Goal: Task Accomplishment & Management: Manage account settings

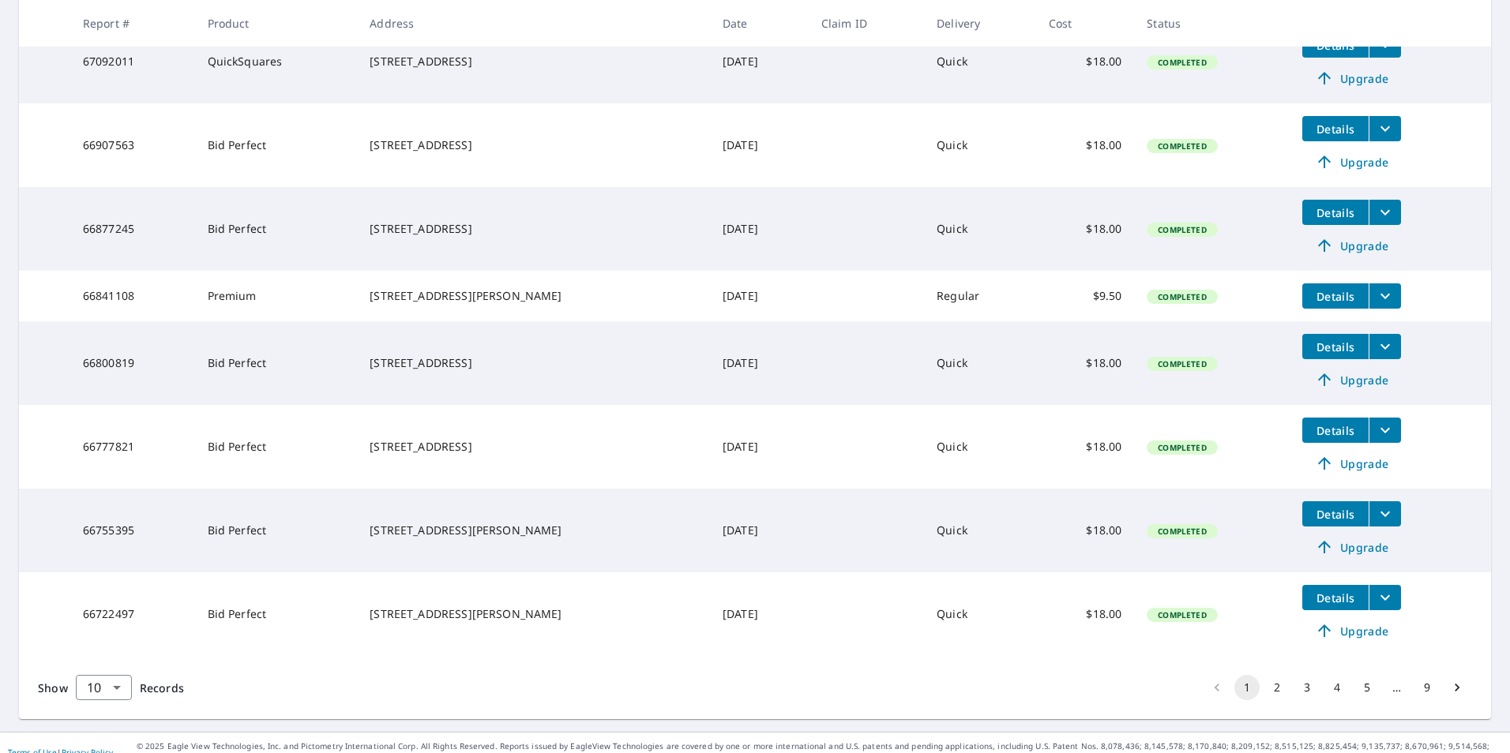
scroll to position [523, 0]
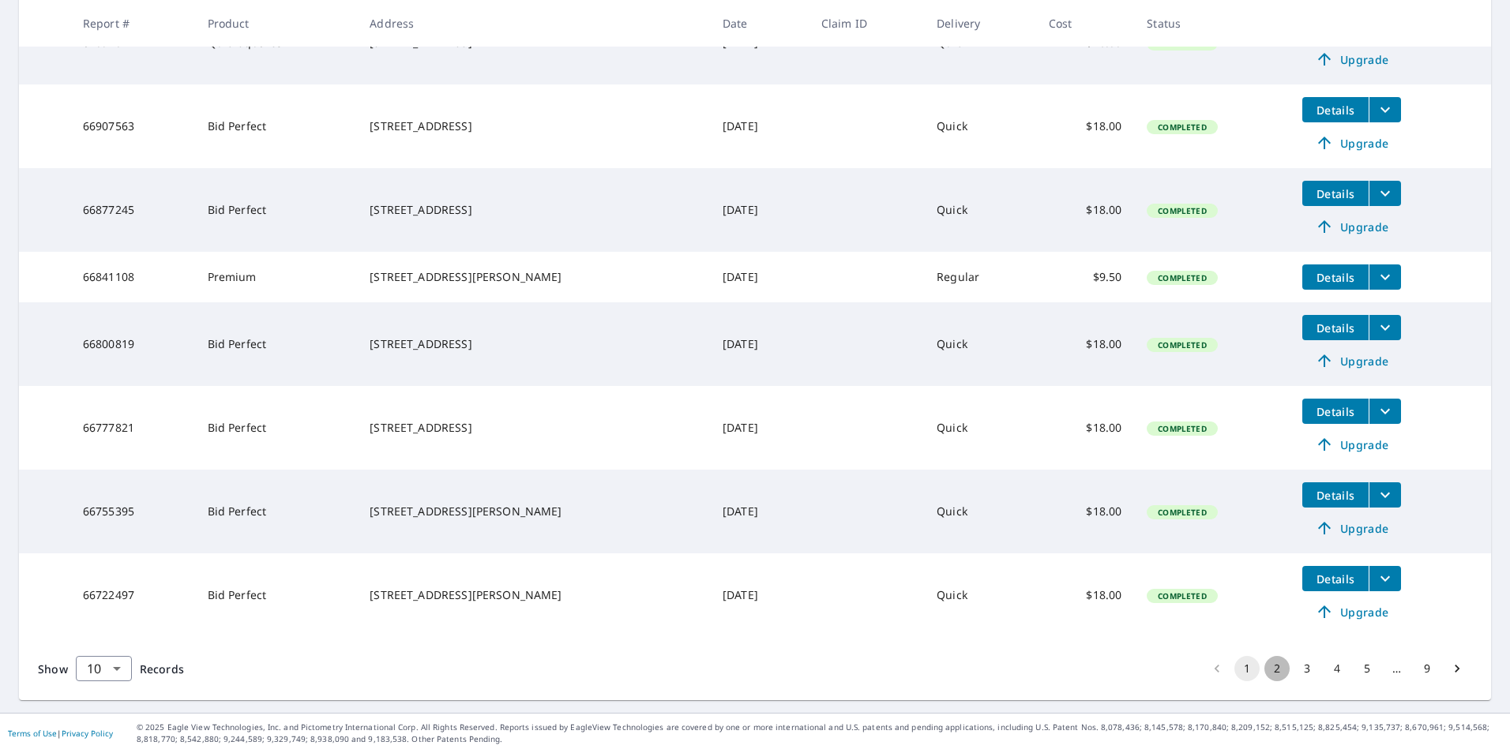
click at [1265, 674] on button "2" at bounding box center [1276, 668] width 25 height 25
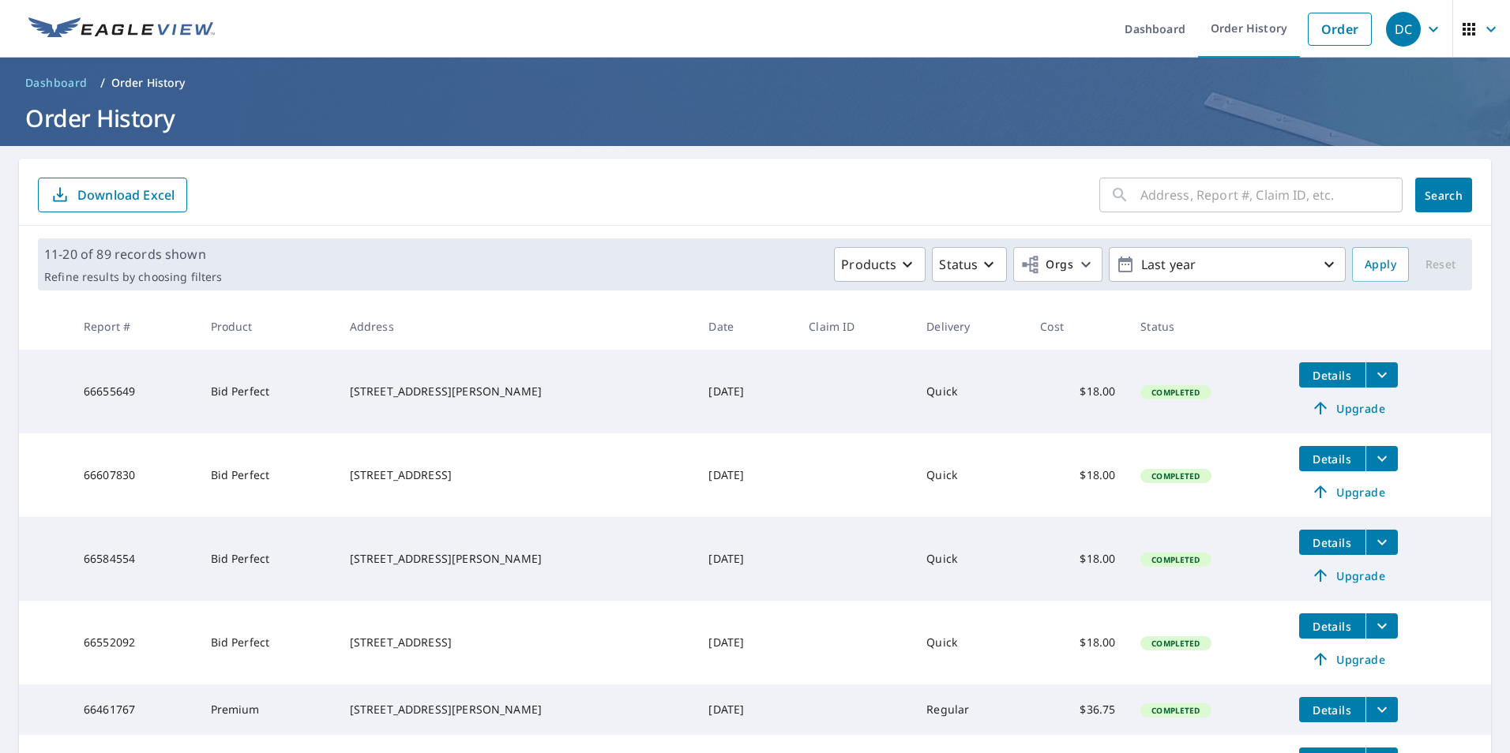
click at [1142, 191] on input "text" at bounding box center [1271, 195] width 262 height 44
type input "fairway dunes"
click button "Search" at bounding box center [1443, 195] width 57 height 35
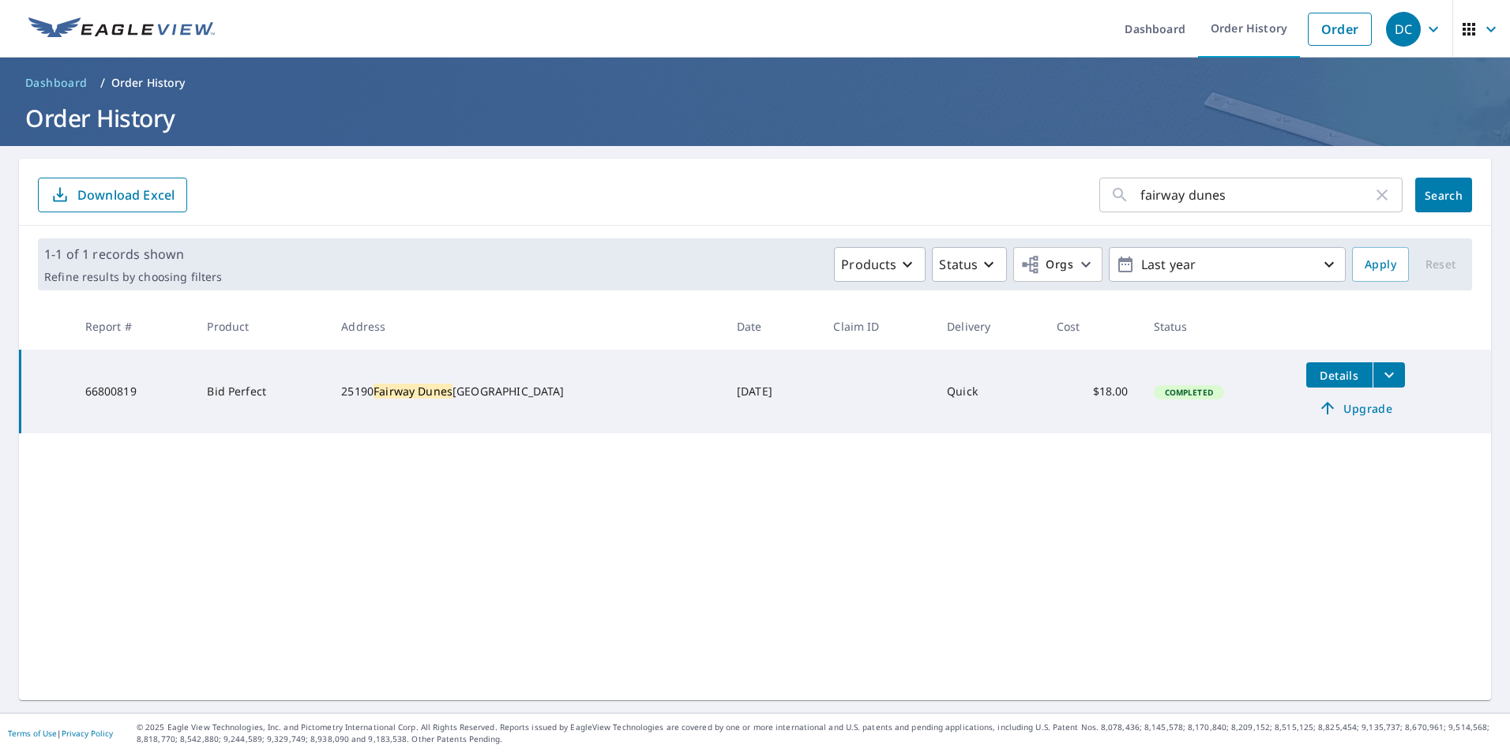
click at [1384, 374] on icon "filesDropdownBtn-66800819" at bounding box center [1388, 376] width 9 height 6
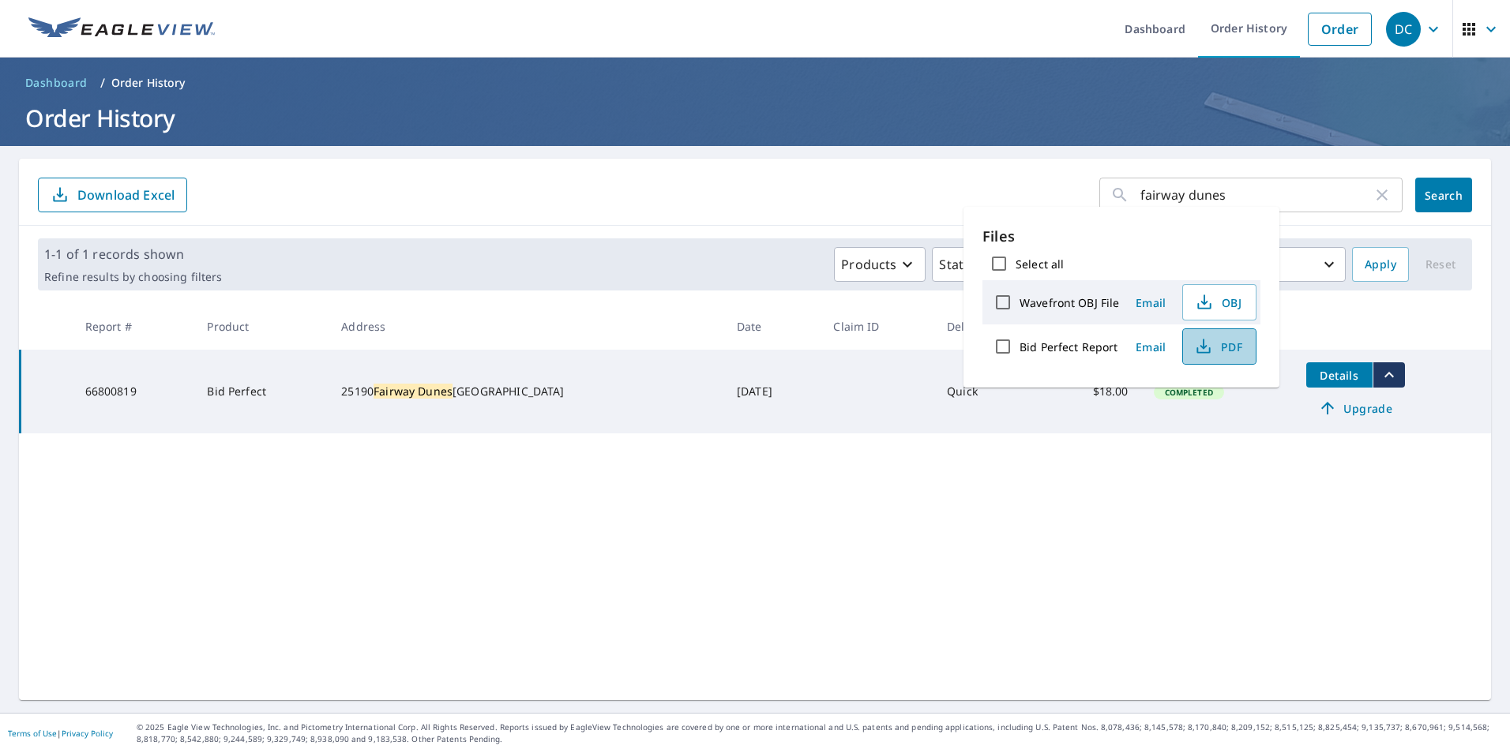
click at [1217, 348] on span "PDF" at bounding box center [1217, 346] width 51 height 19
click at [1320, 406] on span "Upgrade" at bounding box center [1355, 408] width 80 height 19
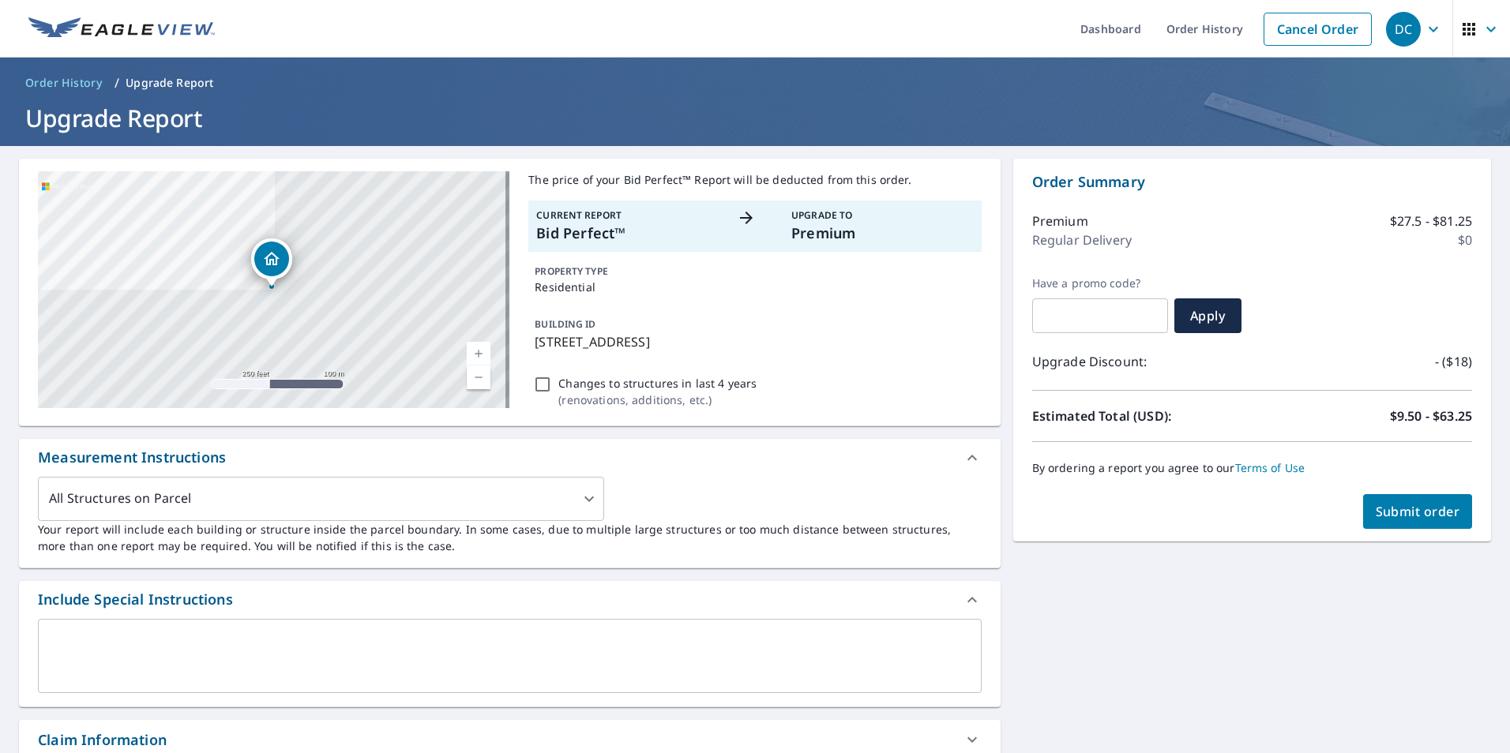
click at [1406, 520] on span "Submit order" at bounding box center [1417, 511] width 84 height 17
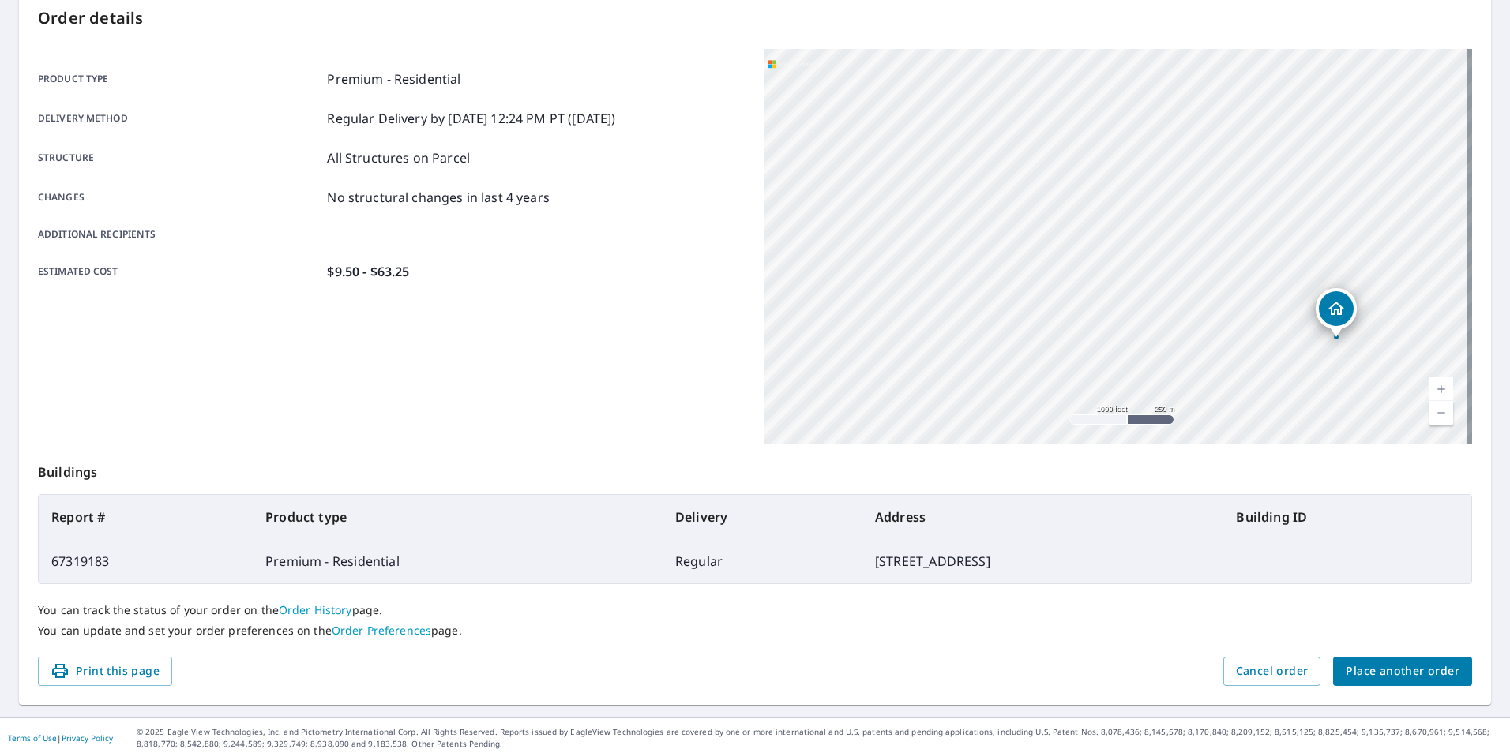
scroll to position [176, 0]
